Goal: Ask a question: Seek information or help from site administrators or community

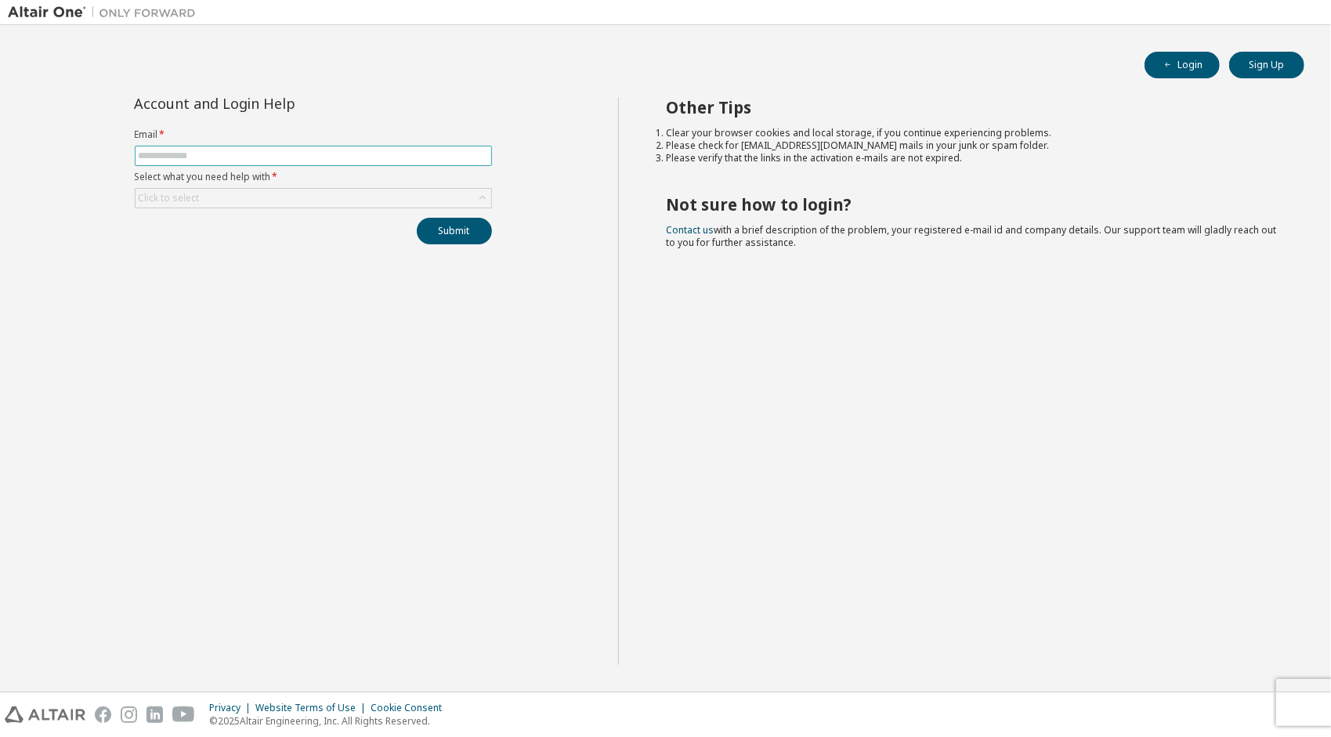
drag, startPoint x: 0, startPoint y: 0, endPoint x: 237, endPoint y: 157, distance: 283.8
click at [237, 157] on input "text" at bounding box center [313, 156] width 349 height 13
type input "**********"
click at [280, 201] on div "Click to select" at bounding box center [314, 198] width 356 height 19
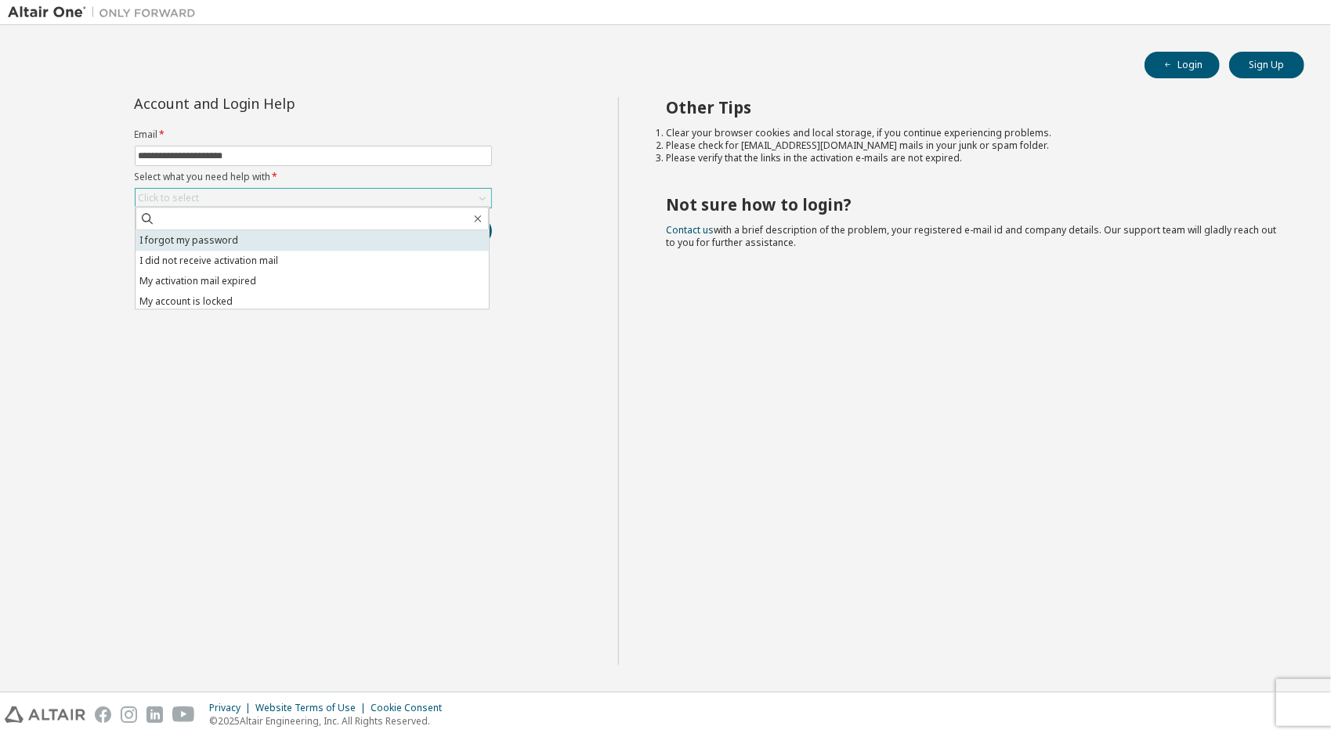
click at [267, 240] on li "I forgot my password" at bounding box center [312, 240] width 353 height 20
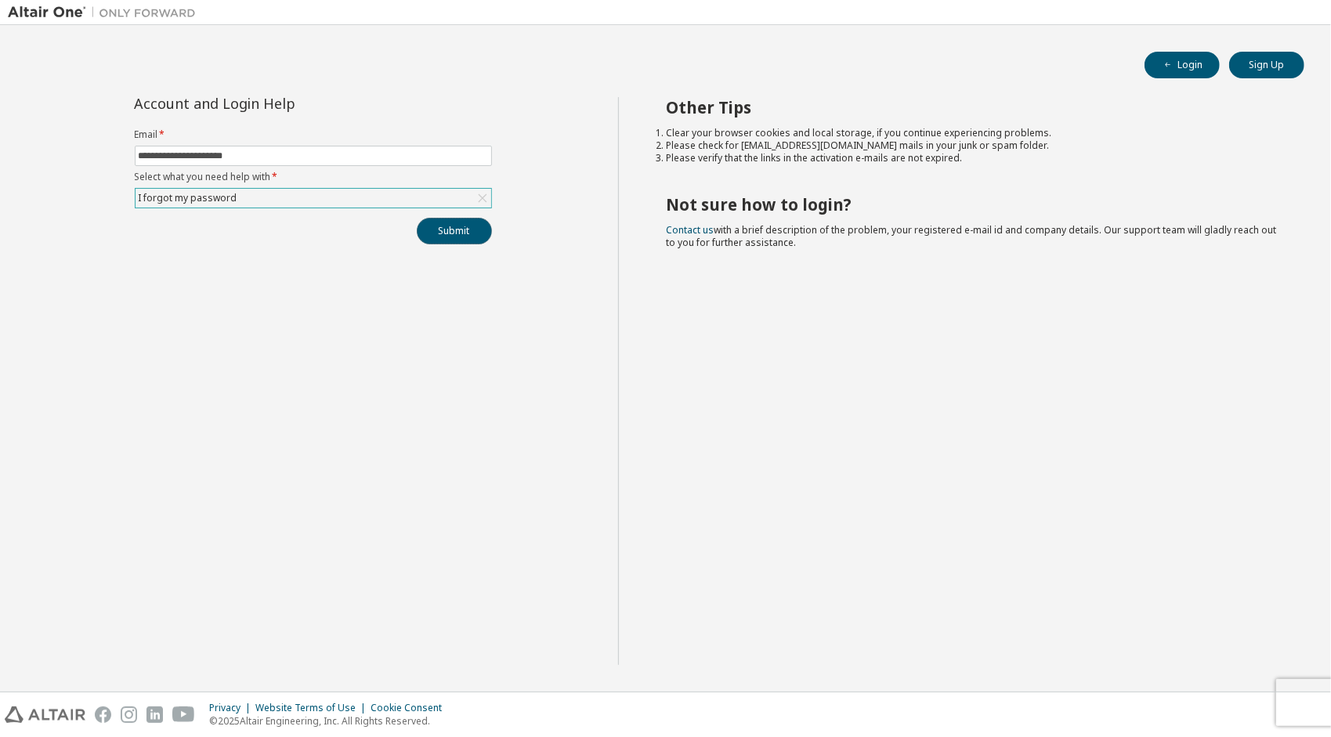
click at [445, 237] on button "Submit" at bounding box center [454, 231] width 75 height 27
click at [254, 150] on input "text" at bounding box center [313, 156] width 349 height 13
type input "**********"
click at [266, 201] on div "Click to select" at bounding box center [314, 198] width 356 height 19
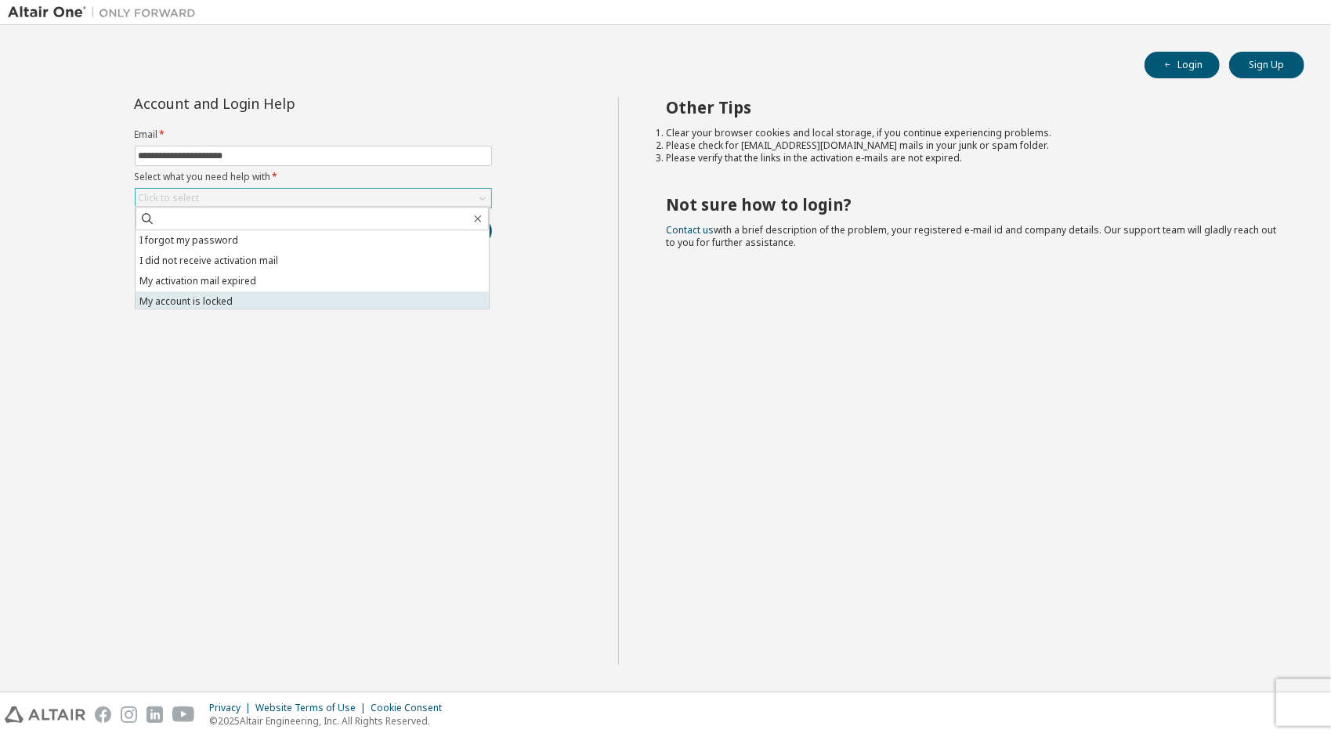
click at [222, 297] on li "My account is locked" at bounding box center [312, 301] width 353 height 20
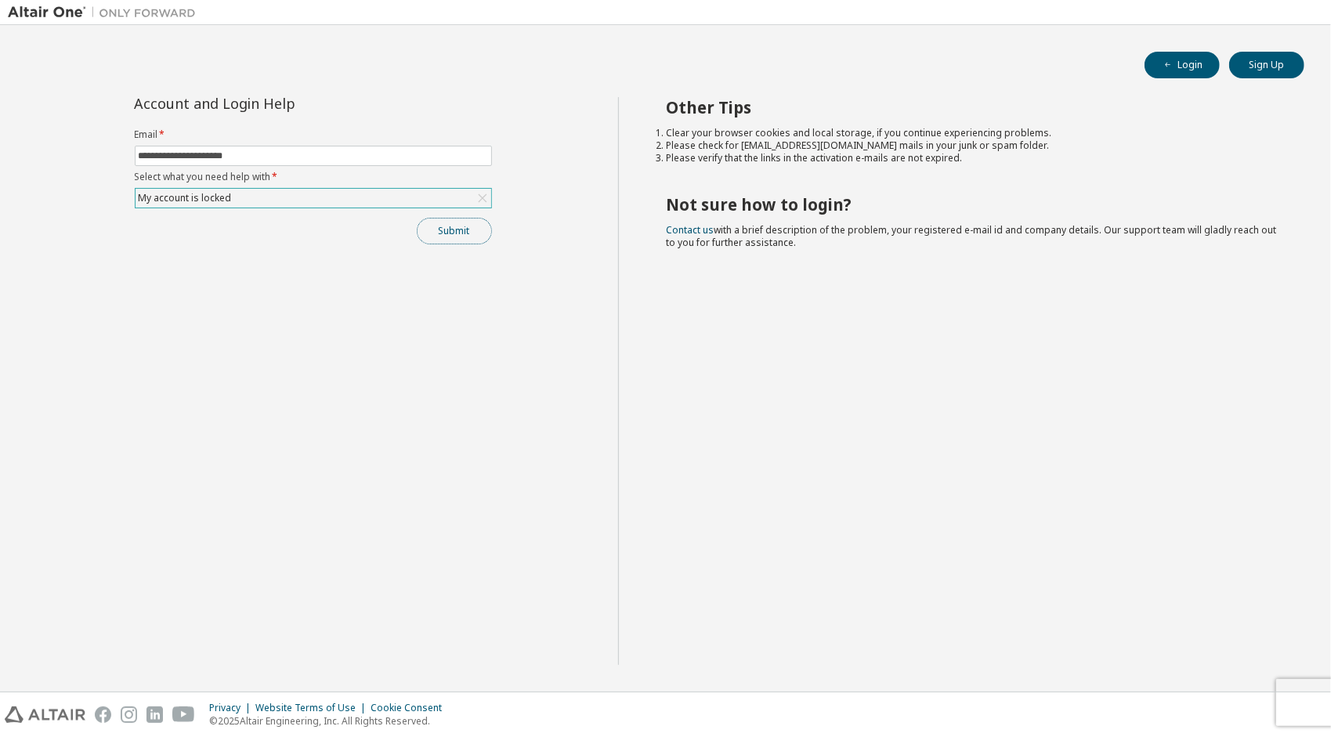
click at [475, 231] on button "Submit" at bounding box center [454, 231] width 75 height 27
click at [1220, 699] on link "Altair support" at bounding box center [1217, 694] width 63 height 13
